Goal: Find contact information: Find contact information

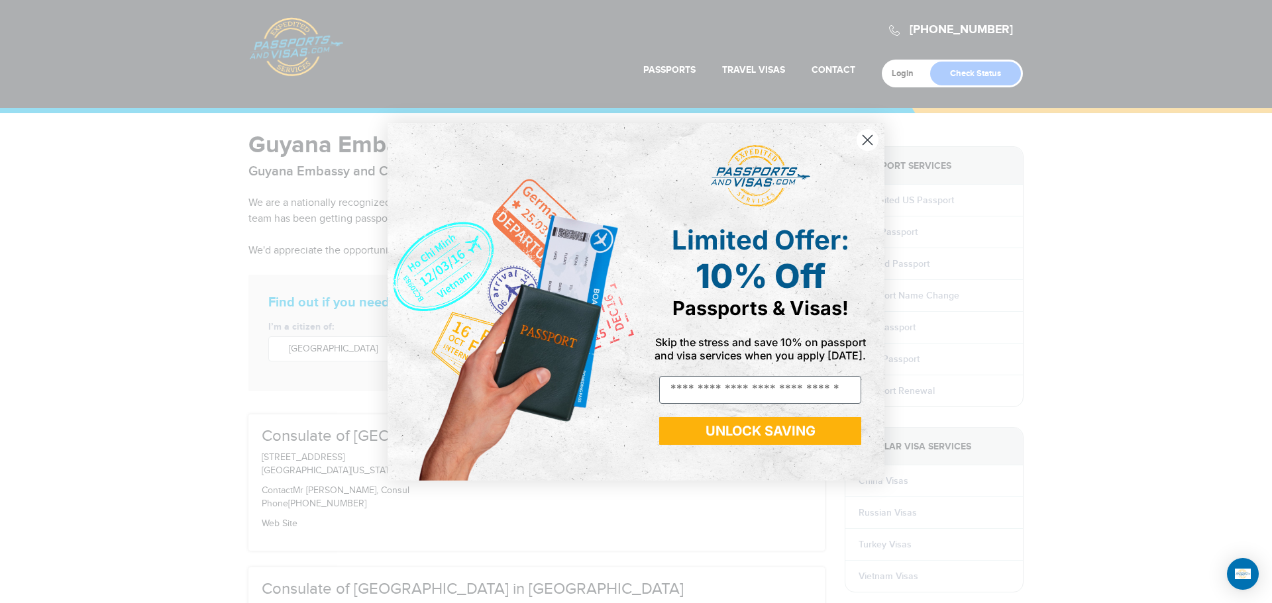
click at [861, 137] on circle "Close dialog" at bounding box center [867, 139] width 22 height 22
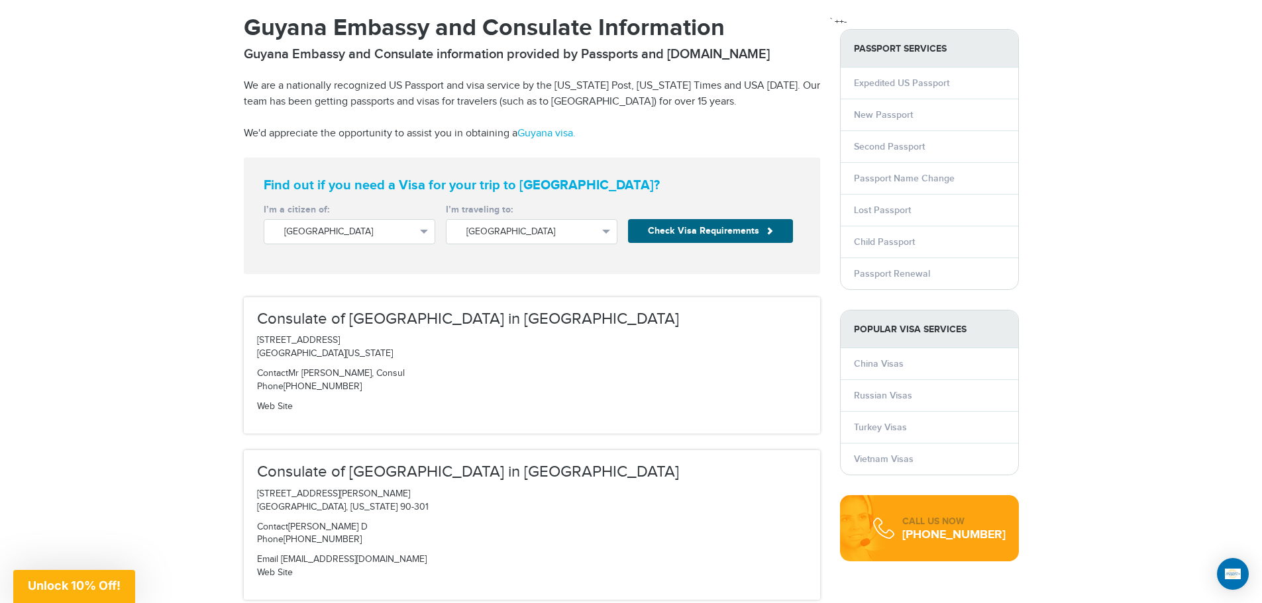
scroll to position [331, 0]
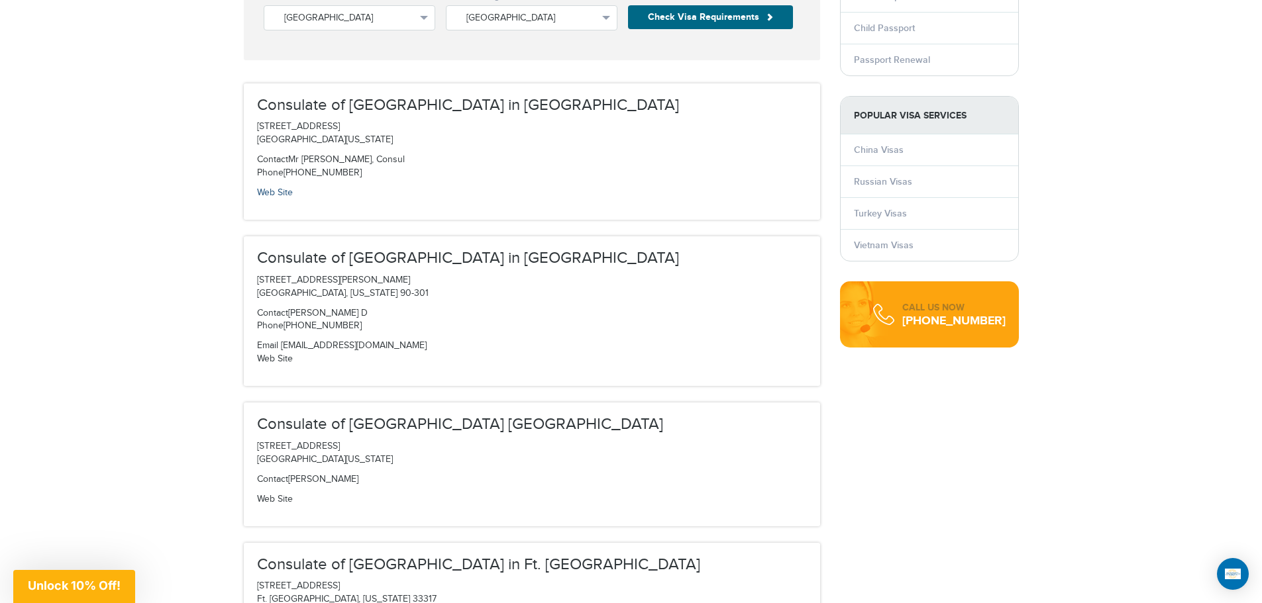
click at [267, 194] on link "Web Site" at bounding box center [275, 192] width 36 height 11
